Goal: Information Seeking & Learning: Learn about a topic

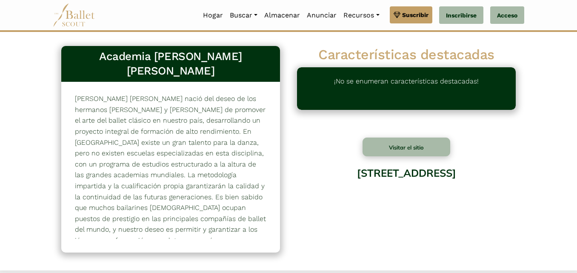
scroll to position [20, 0]
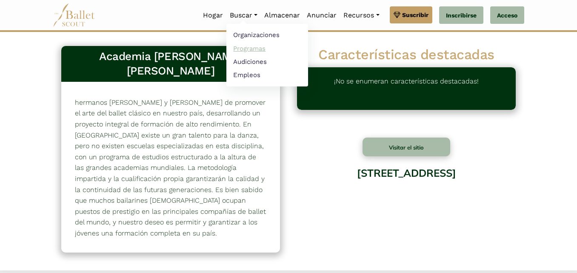
click at [247, 47] on font "Programas" at bounding box center [249, 49] width 32 height 8
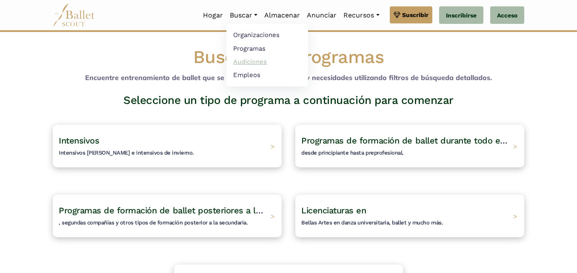
click at [254, 61] on font "Audiciones" at bounding box center [250, 62] width 34 height 8
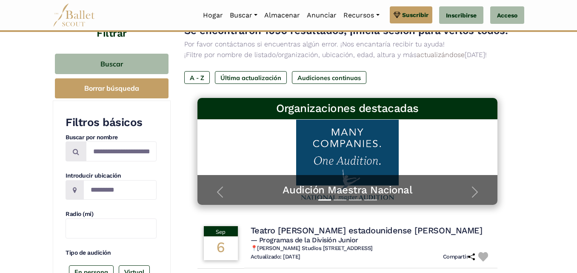
scroll to position [25, 0]
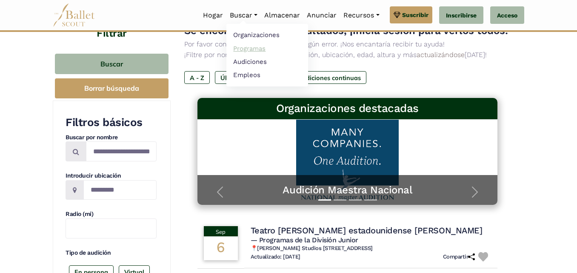
click at [253, 52] on font "Programas" at bounding box center [249, 49] width 32 height 8
